Goal: Submit feedback/report problem: Submit feedback/report problem

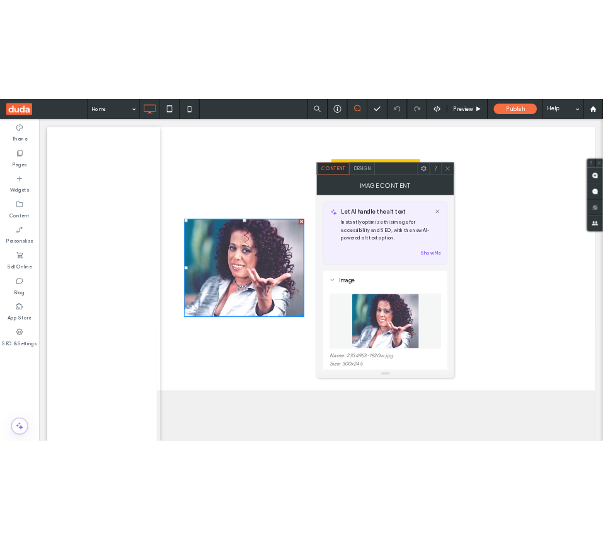
scroll to position [158, 0]
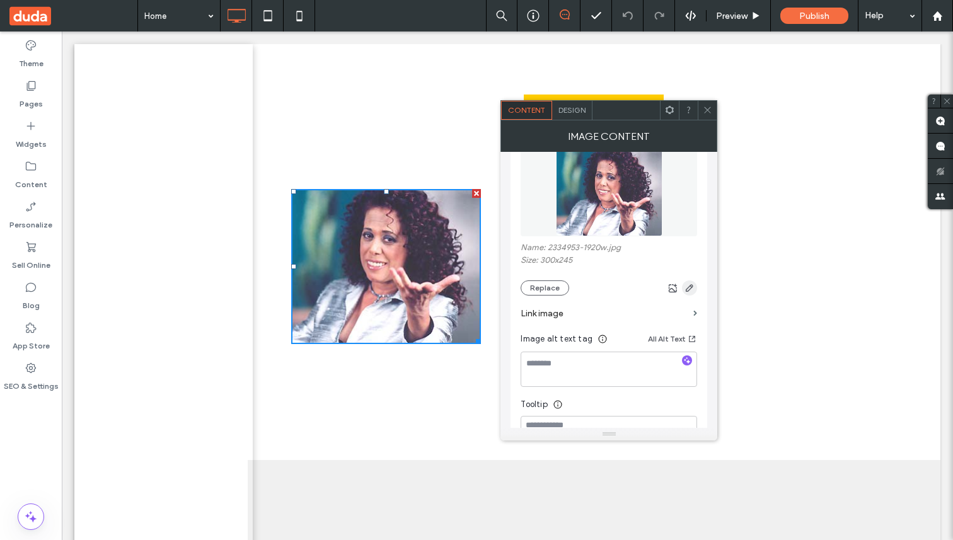
click at [690, 289] on icon "button" at bounding box center [690, 288] width 10 height 10
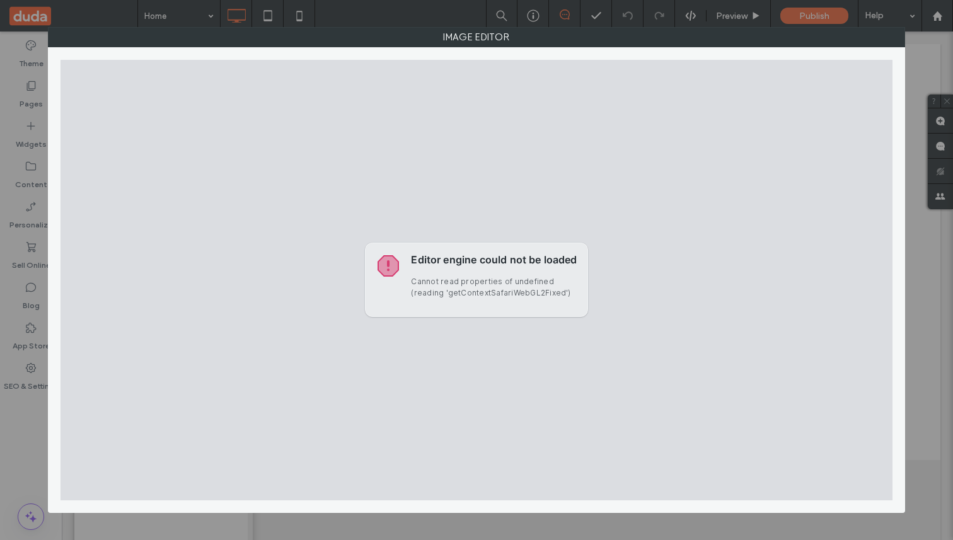
click at [493, 289] on p "Cannot read properties of undefined (reading 'getContextSafariWebGL2Fixed')" at bounding box center [494, 287] width 166 height 23
click at [889, 273] on div "Editor engine could not be loaded Cannot read properties of undefined (reading …" at bounding box center [477, 280] width 833 height 441
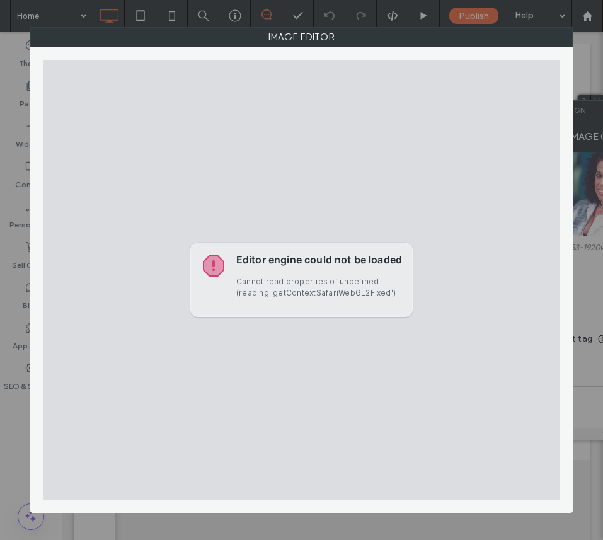
click at [351, 294] on p "Cannot read properties of undefined (reading 'getContextSafariWebGL2Fixed')" at bounding box center [319, 287] width 166 height 23
